Goal: Communication & Community: Answer question/provide support

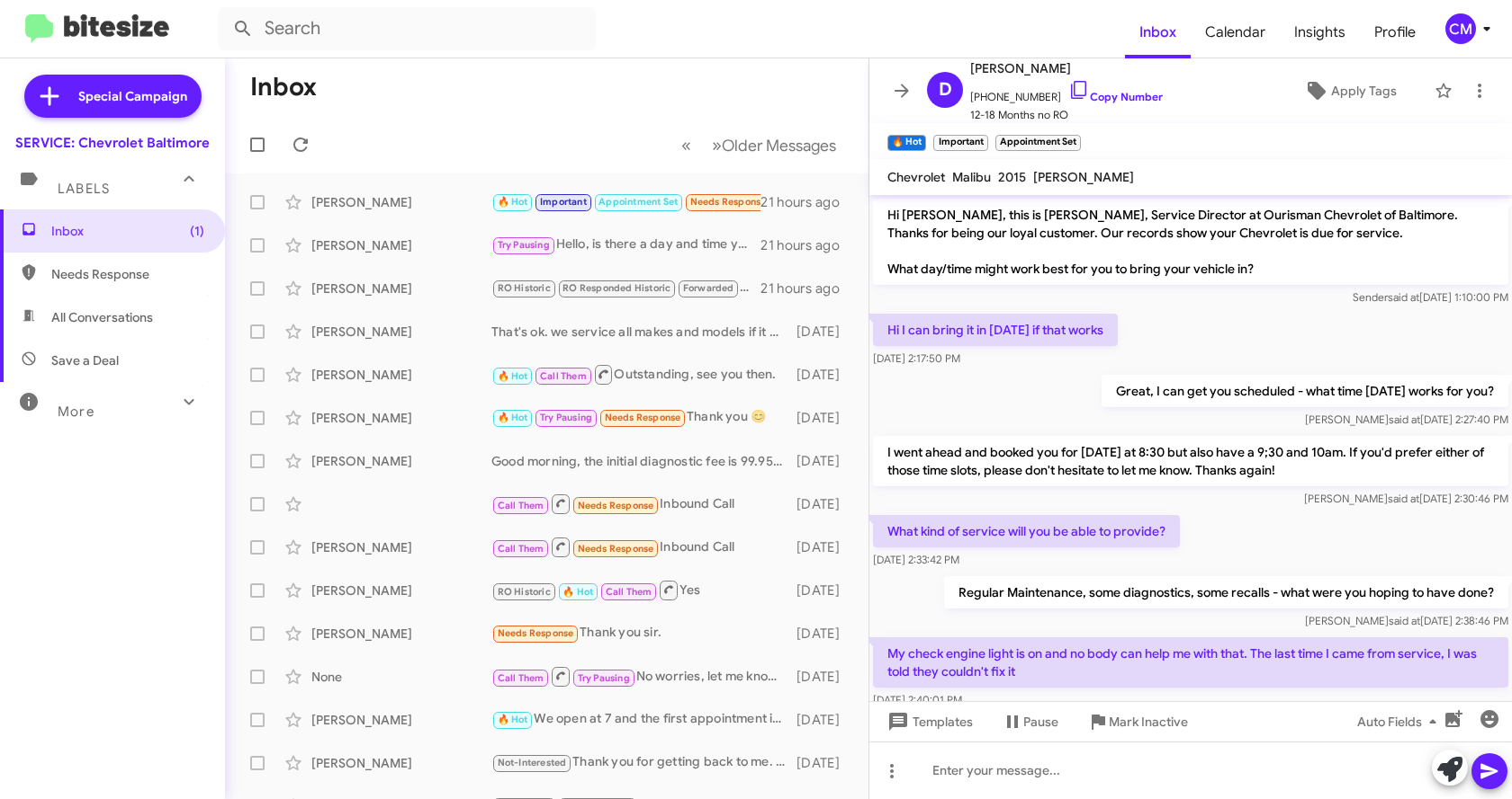
scroll to position [1789, 0]
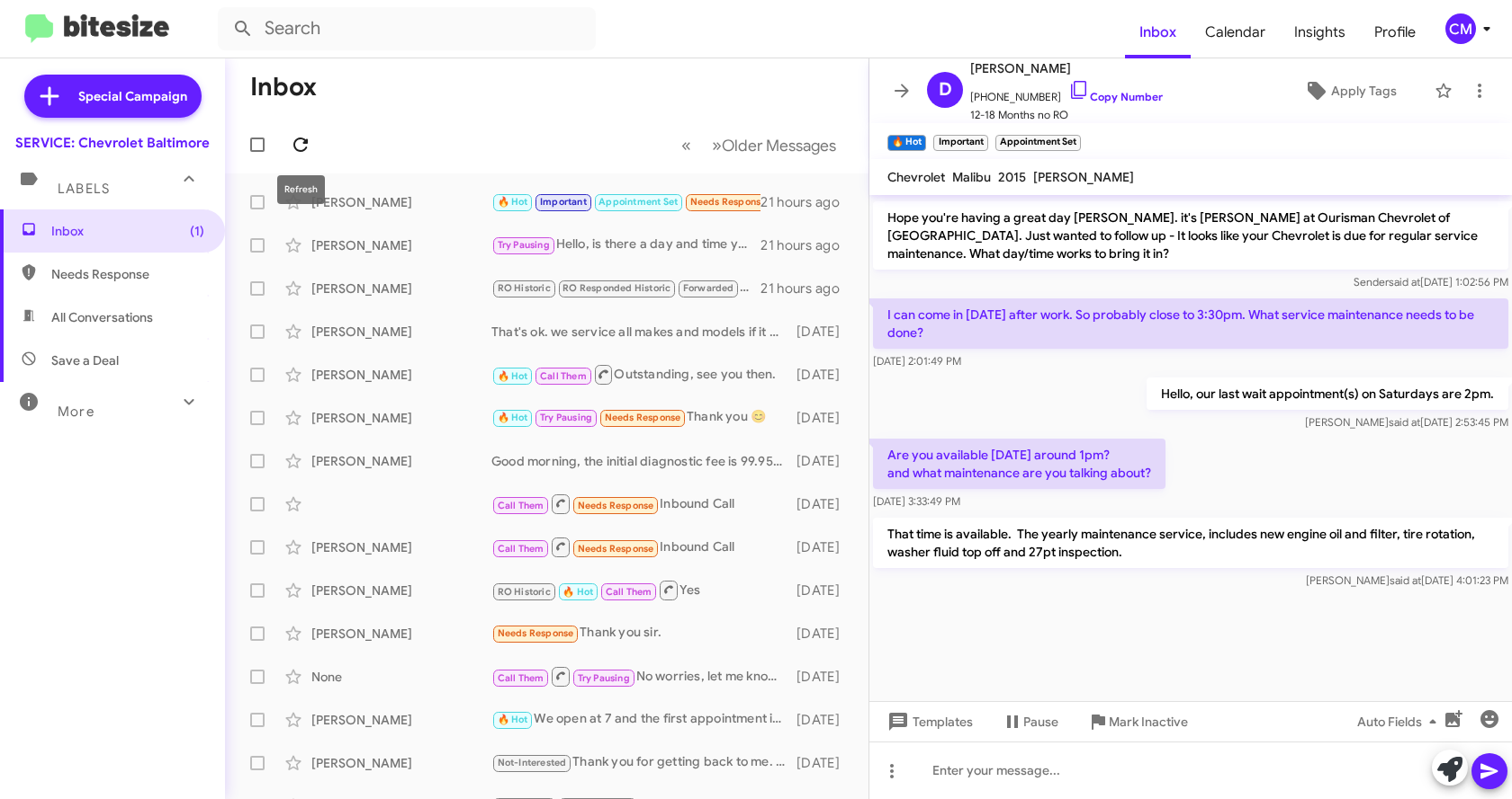
click at [300, 145] on icon at bounding box center [300, 145] width 22 height 21
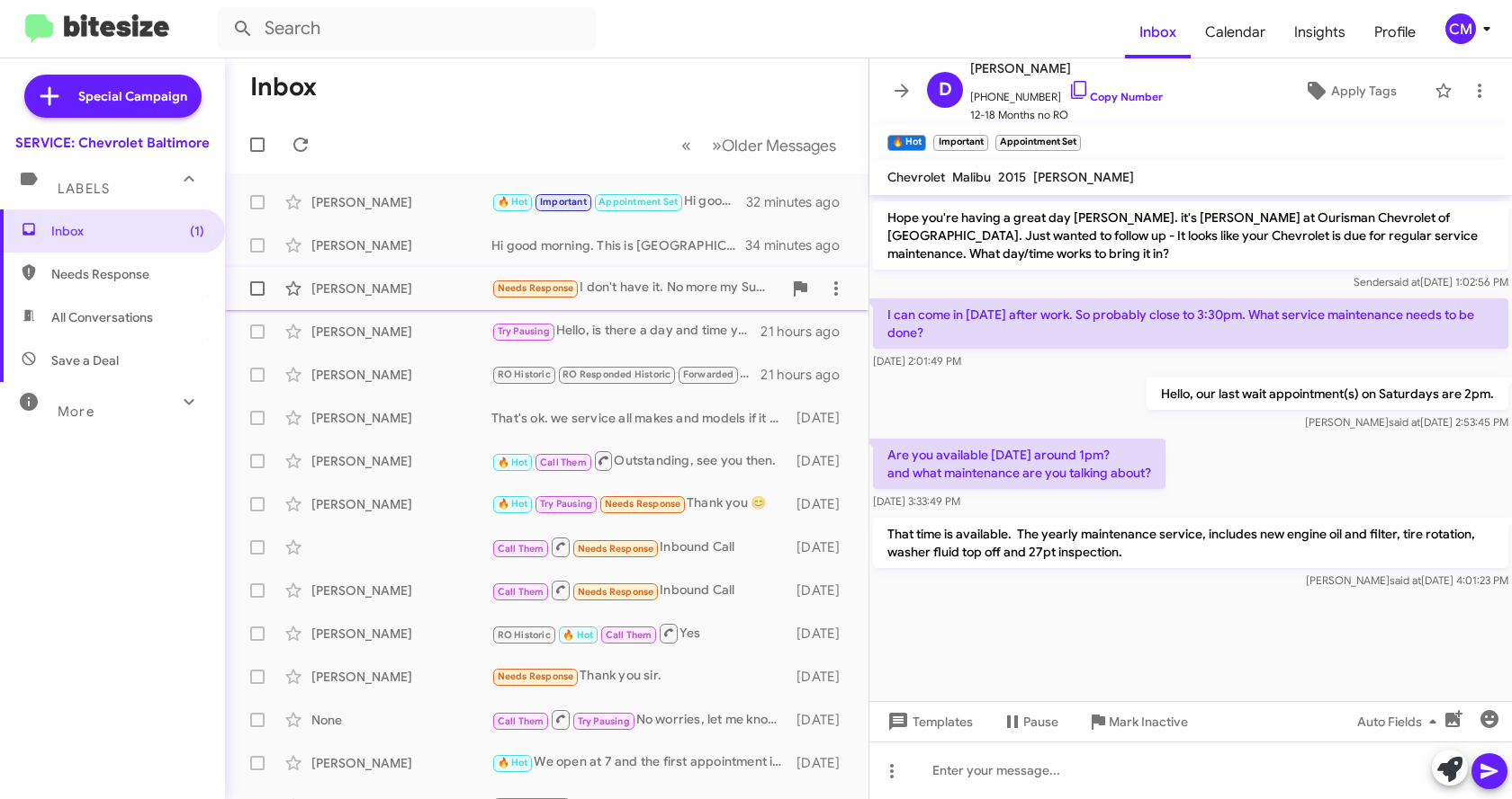
click at [642, 280] on div "Needs Response I don't have it. No more my Suburban. I saw it in Carmax. But th…" at bounding box center [636, 287] width 290 height 21
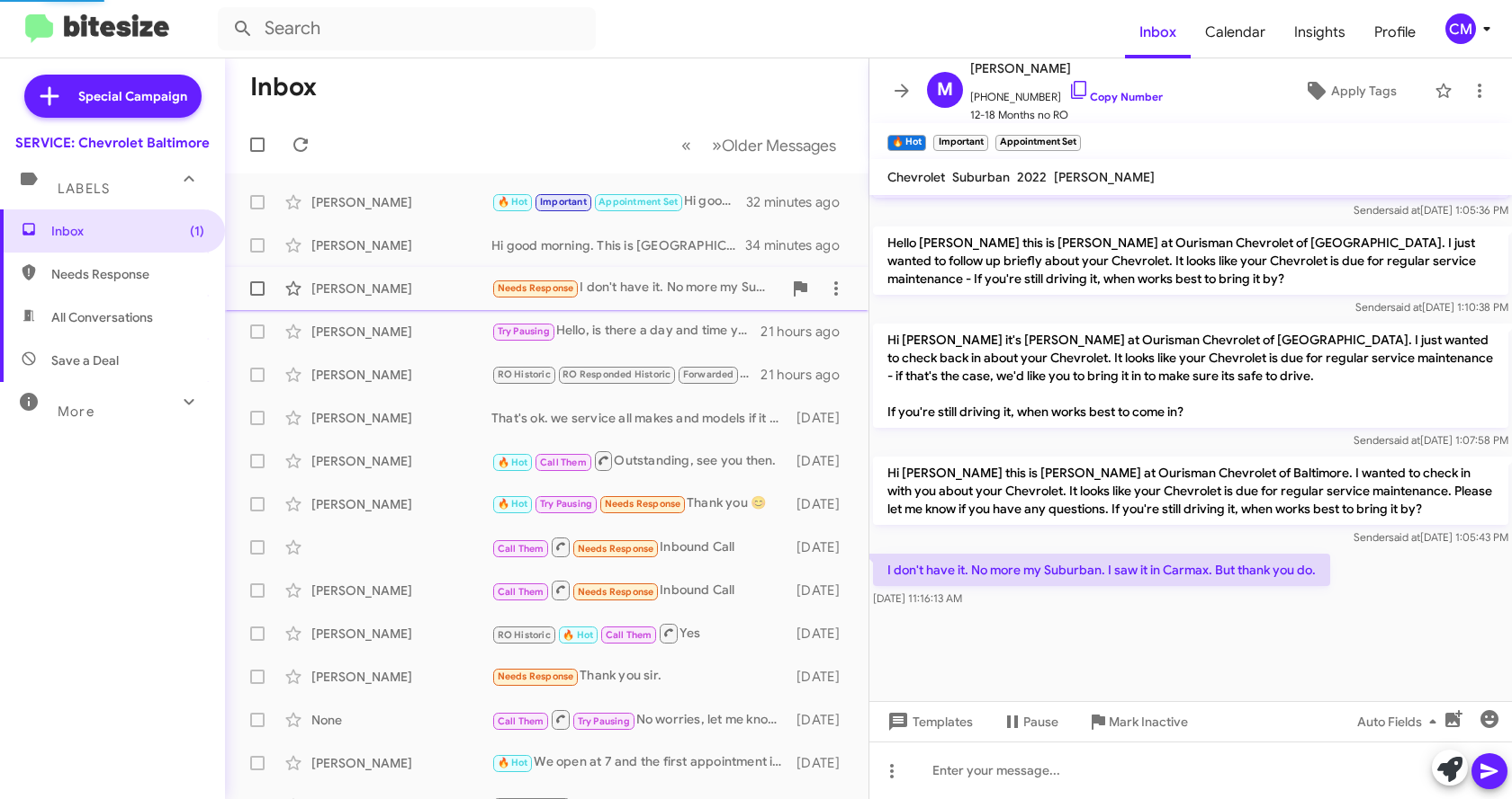
scroll to position [1634, 0]
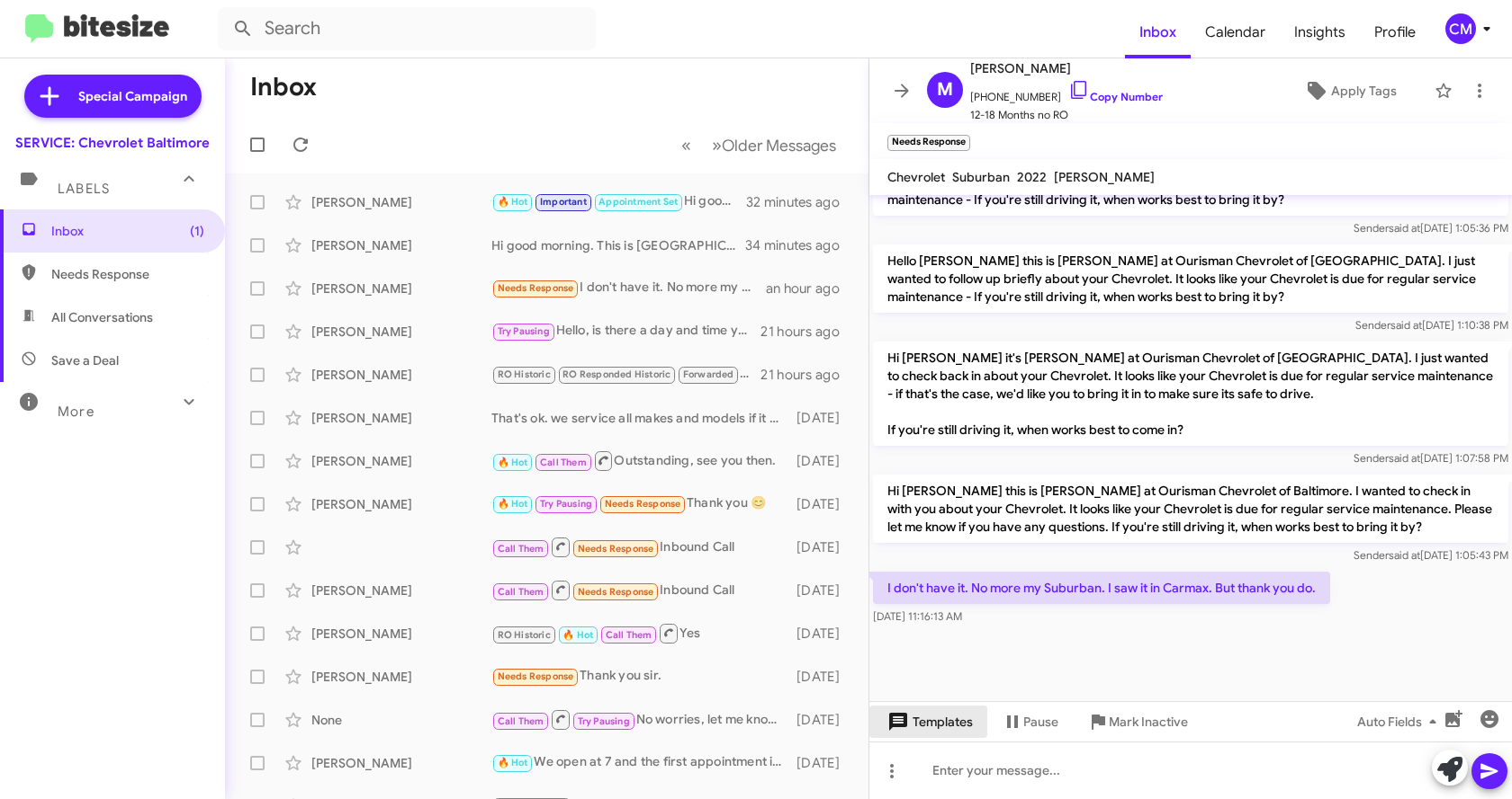
click at [936, 733] on span "Templates" at bounding box center [928, 722] width 89 height 32
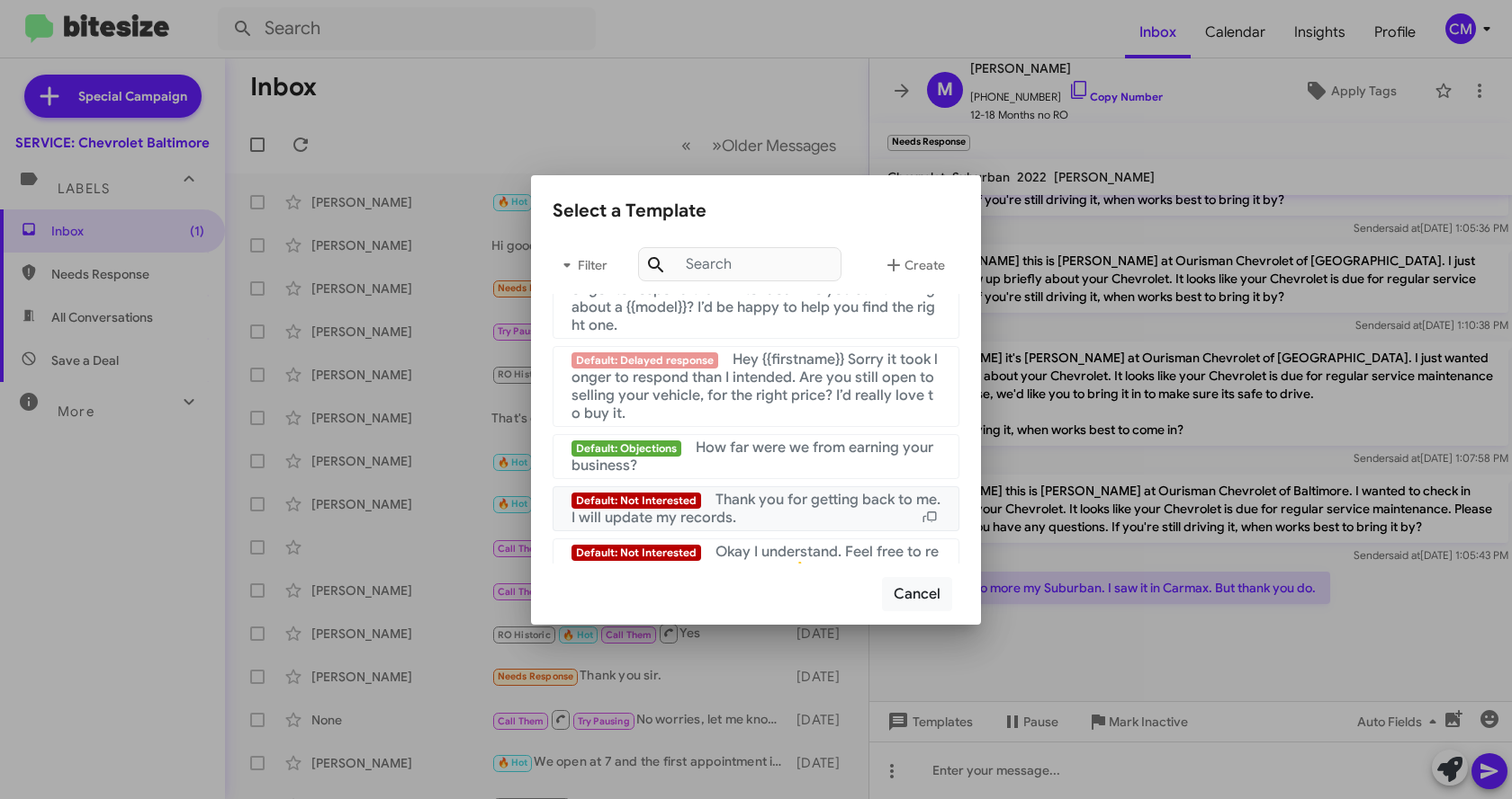
scroll to position [1207, 0]
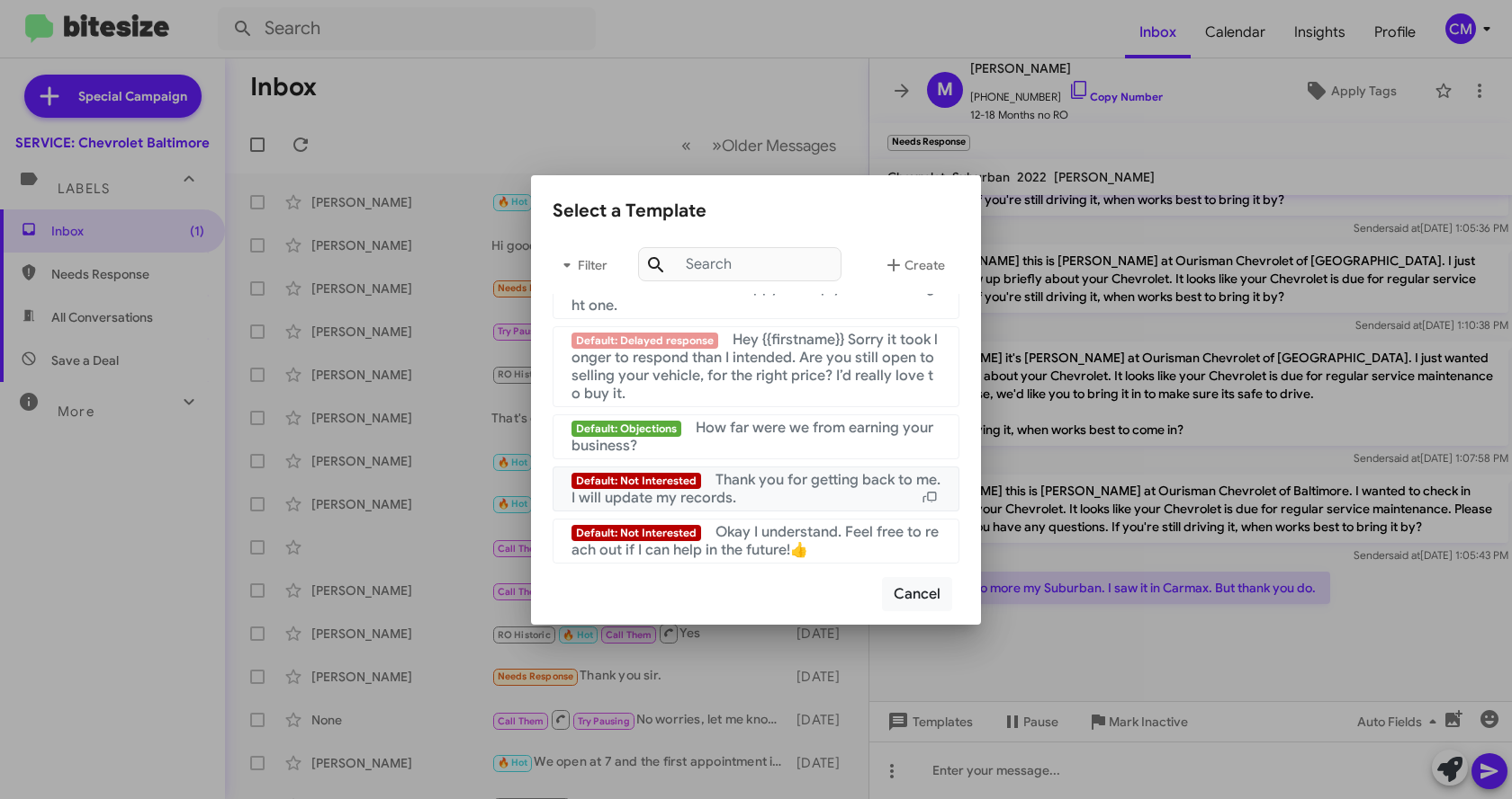
click at [765, 503] on div "Default: Not Interested Thank you for getting back to me. I will update my reco…" at bounding box center [756, 488] width 368 height 36
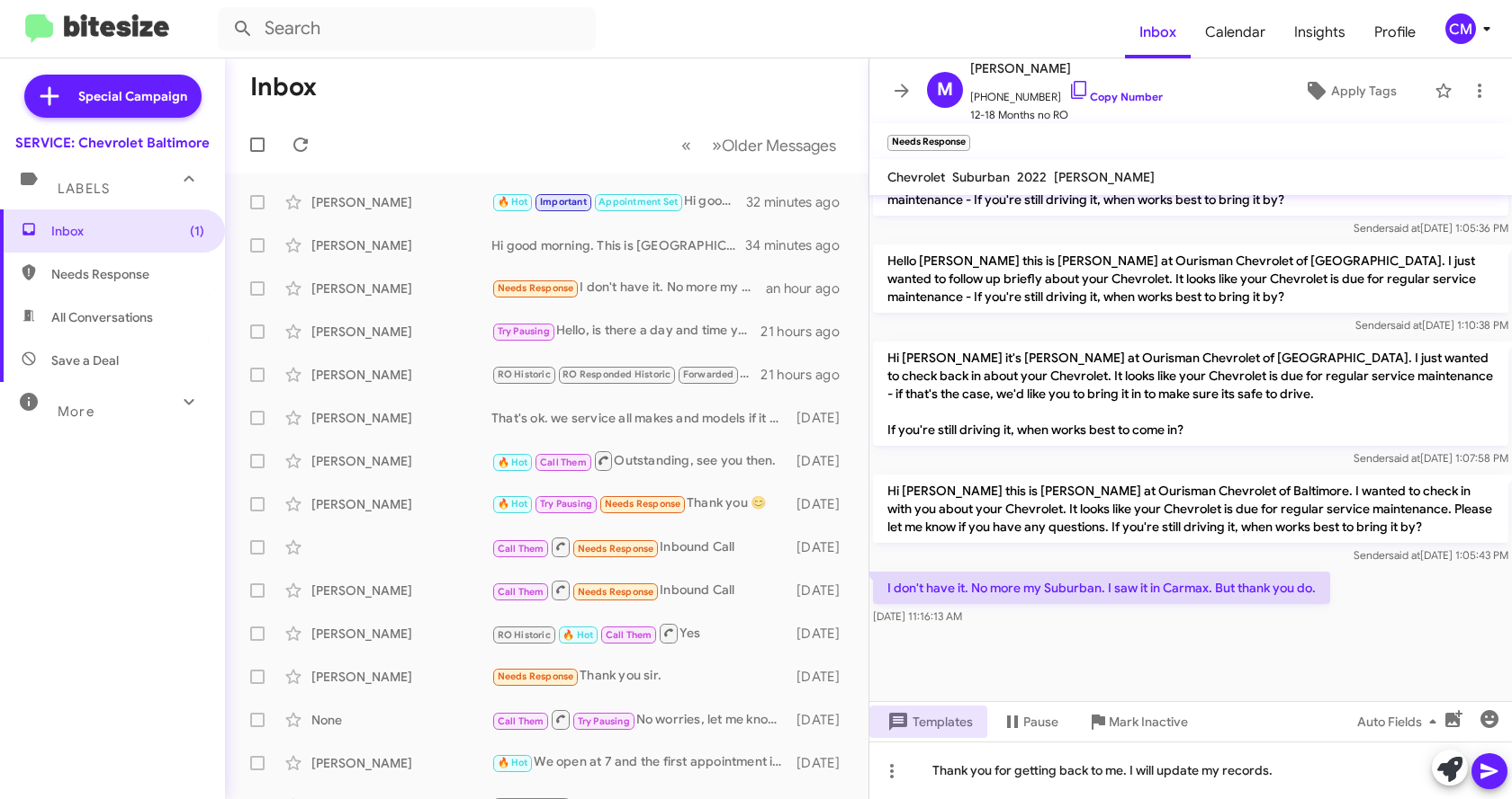
click at [1494, 768] on icon at bounding box center [1490, 772] width 22 height 21
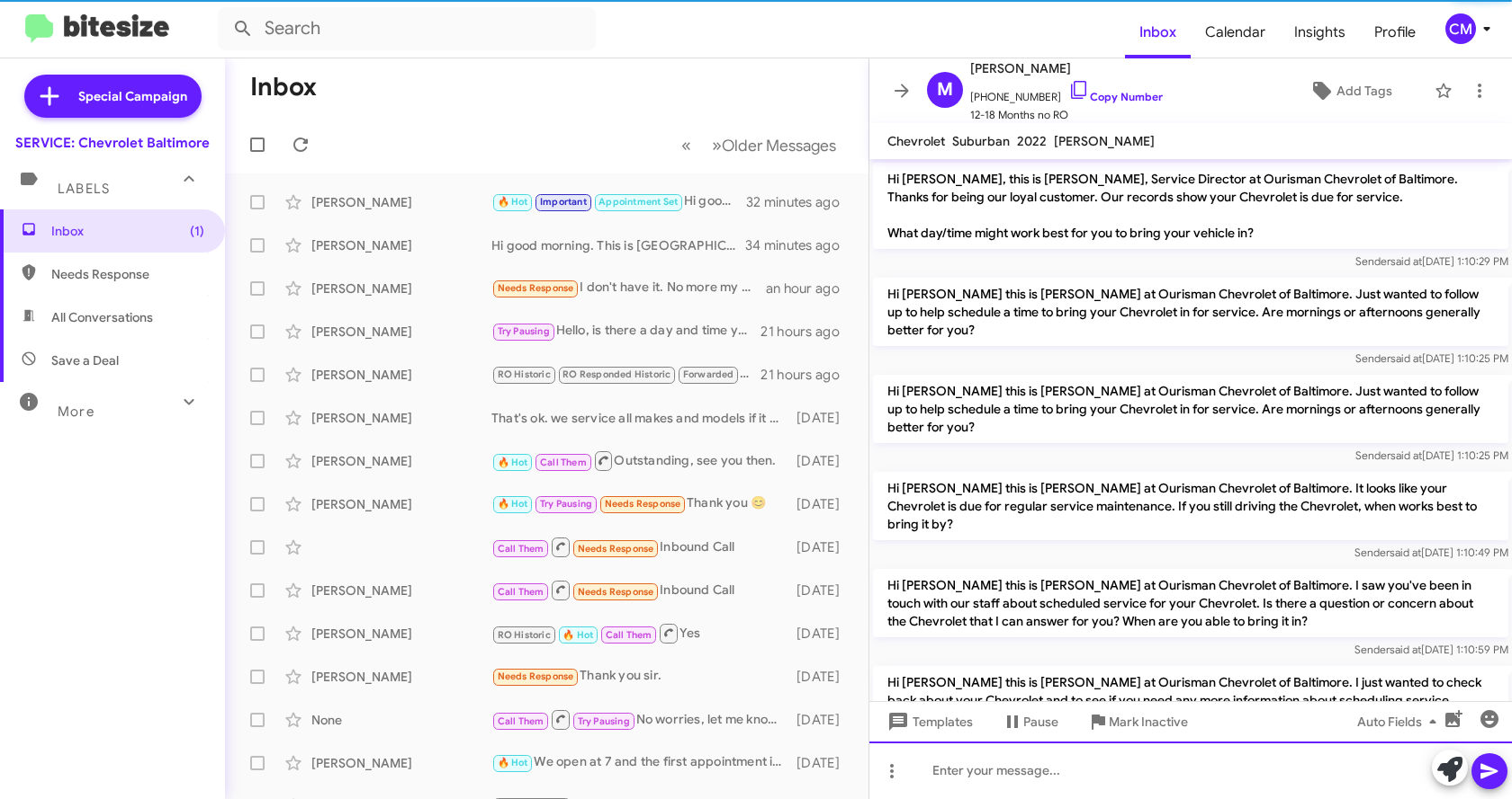
scroll to position [90, 0]
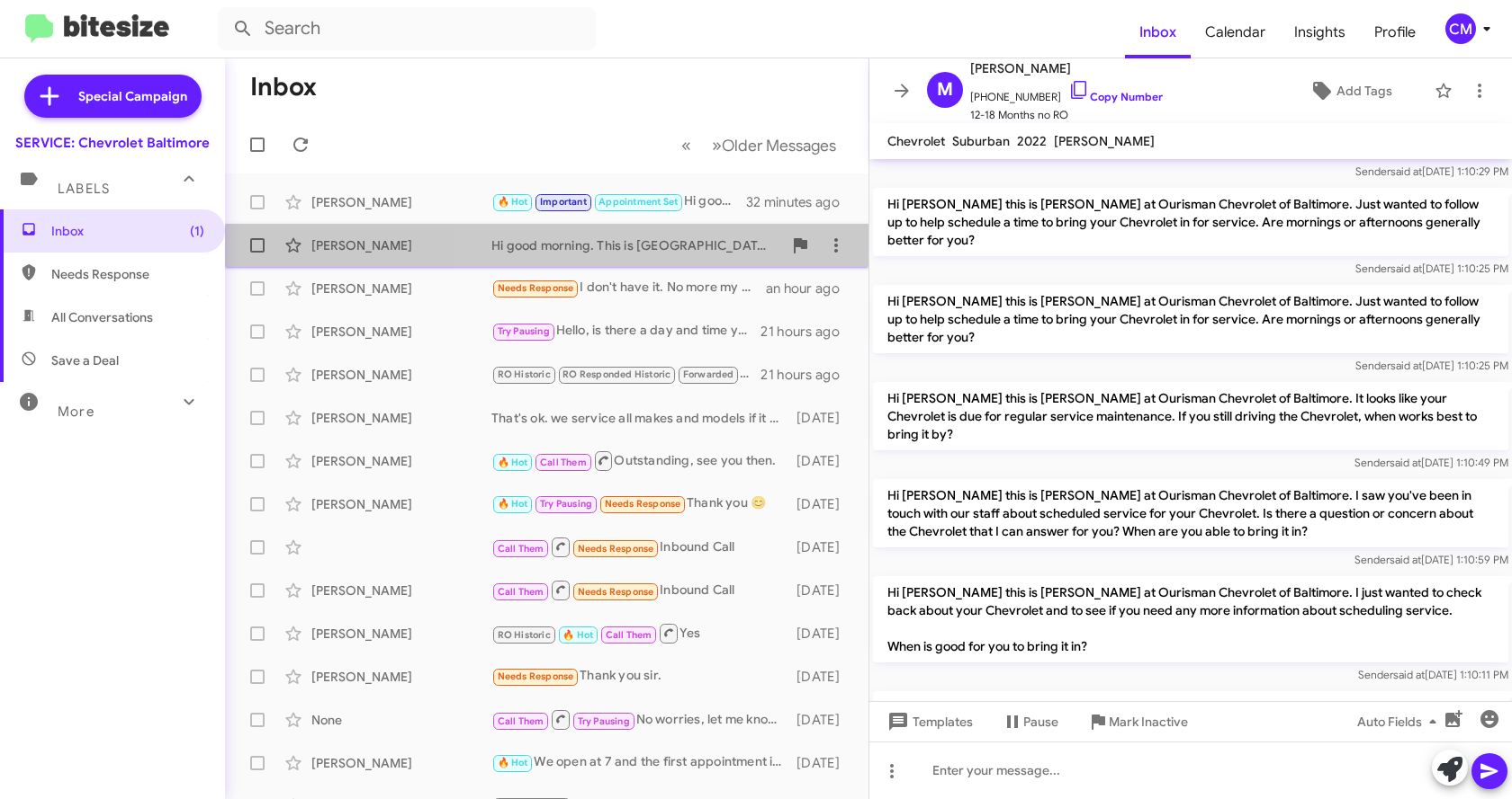
click at [591, 253] on div "Hi good morning. This is [GEOGRAPHIC_DATA]. Would you like me to get you schedu…" at bounding box center [636, 245] width 290 height 18
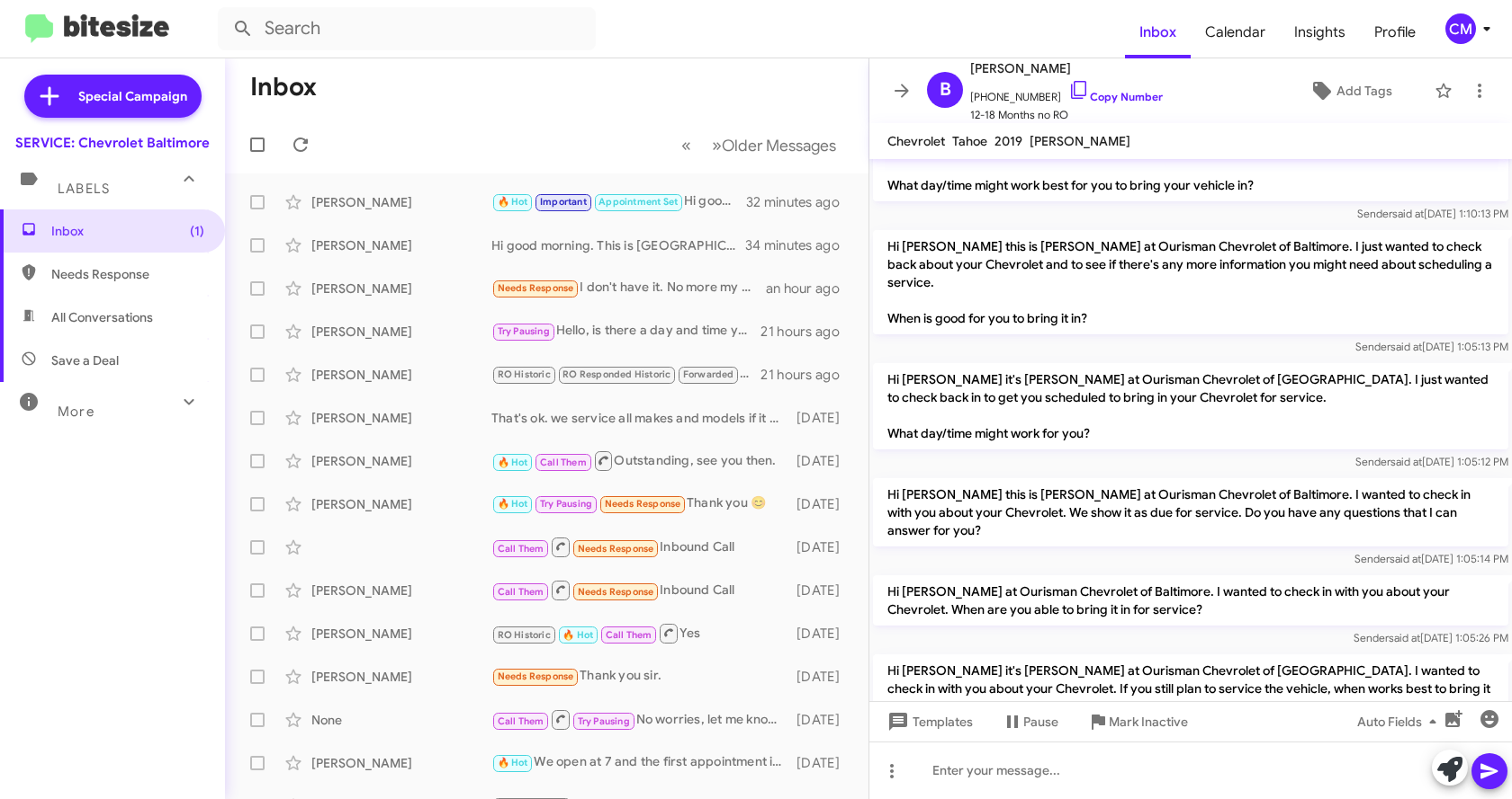
scroll to position [516, 0]
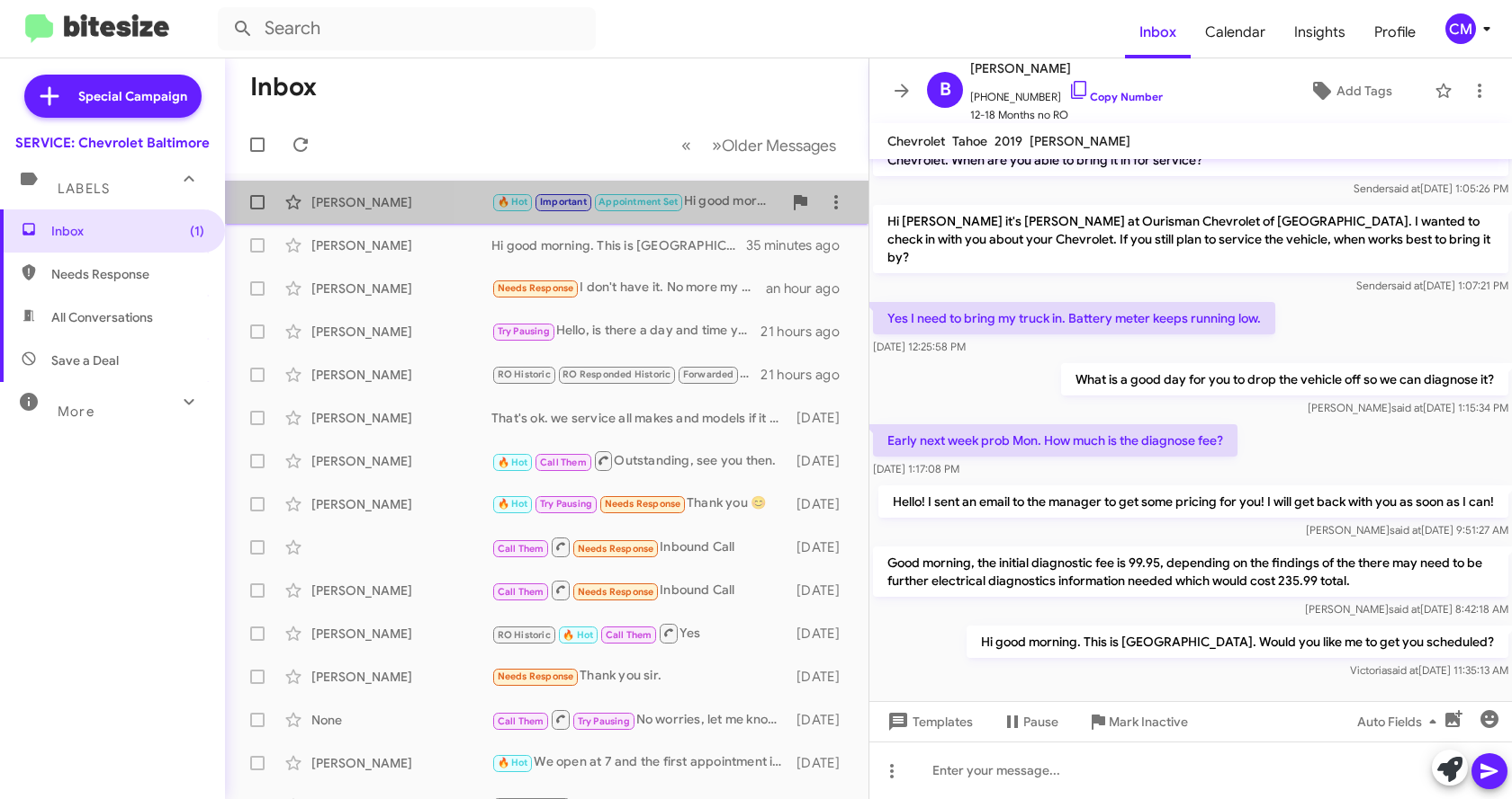
click at [721, 198] on div "🔥 Hot Important Appointment Set Hi good morning. This is [GEOGRAPHIC_DATA] . Wo…" at bounding box center [636, 201] width 290 height 21
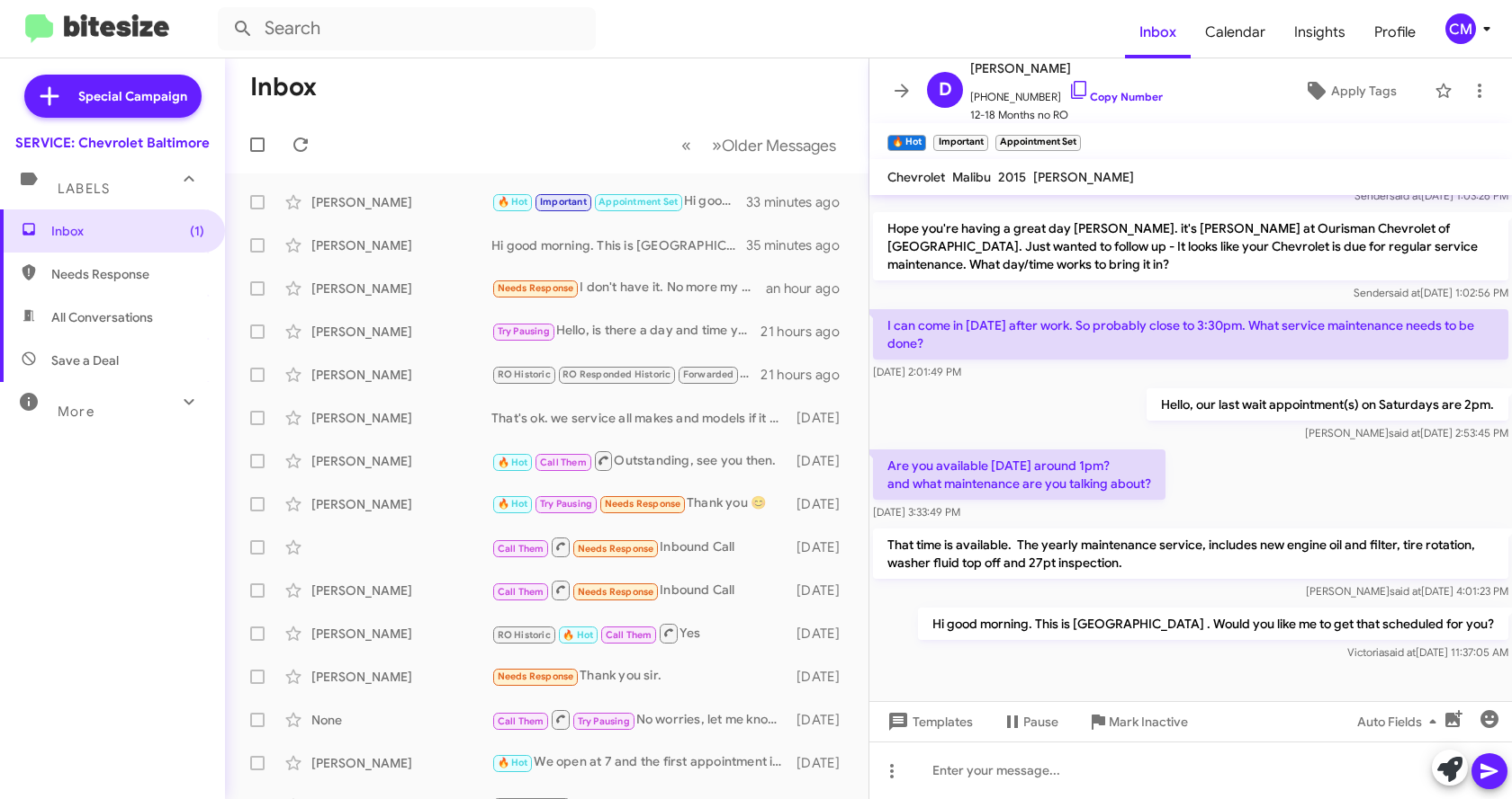
scroll to position [1156, 0]
